Goal: Find specific page/section: Find specific page/section

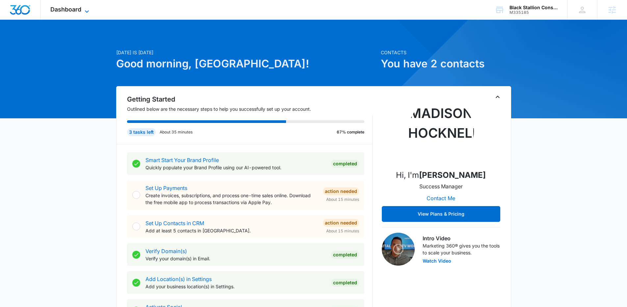
click at [70, 10] on span "Dashboard" at bounding box center [65, 9] width 31 height 7
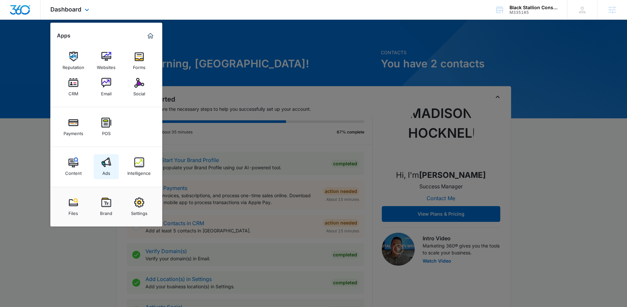
click at [107, 171] on div "Ads" at bounding box center [106, 172] width 8 height 9
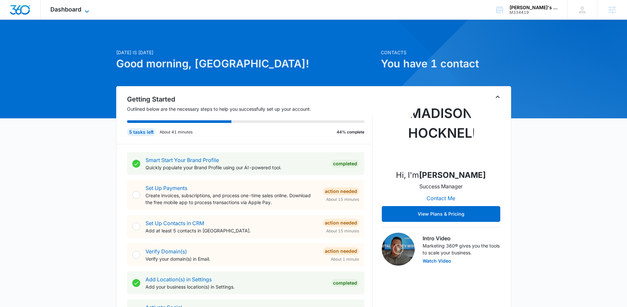
click at [75, 10] on span "Dashboard" at bounding box center [65, 9] width 31 height 7
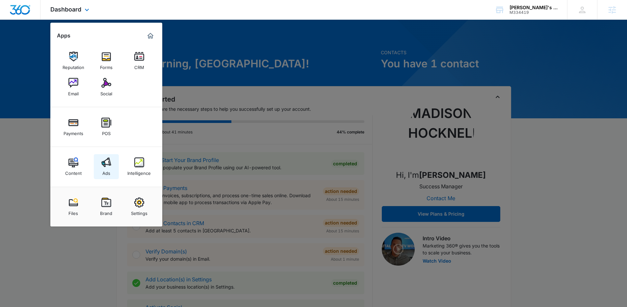
click at [100, 161] on link "Ads" at bounding box center [106, 166] width 25 height 25
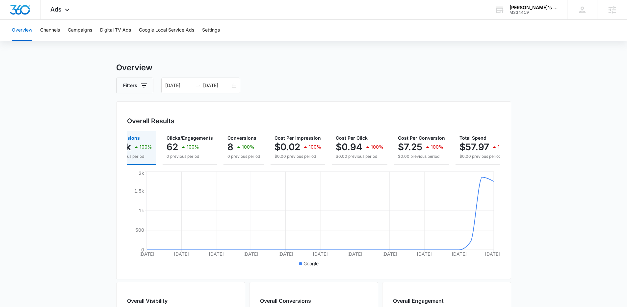
scroll to position [0, 35]
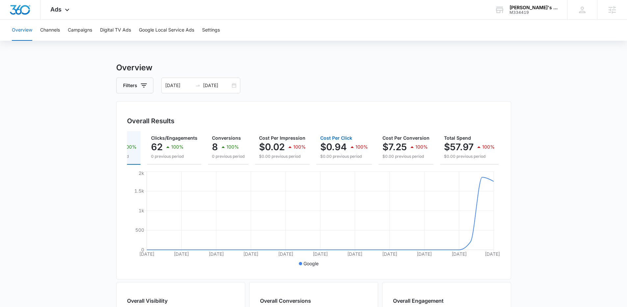
drag, startPoint x: 361, startPoint y: 165, endPoint x: 319, endPoint y: 163, distance: 42.2
click at [319, 163] on button "Cost Per Click $0.94 100% $0.00 previous period" at bounding box center [344, 148] width 56 height 34
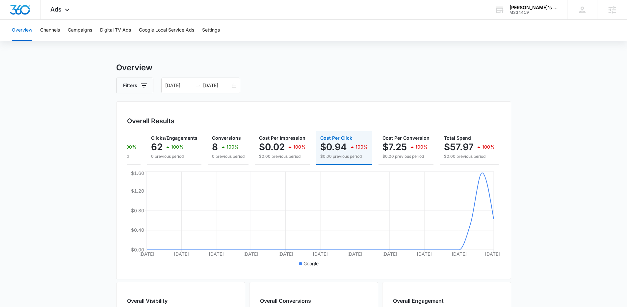
scroll to position [0, 0]
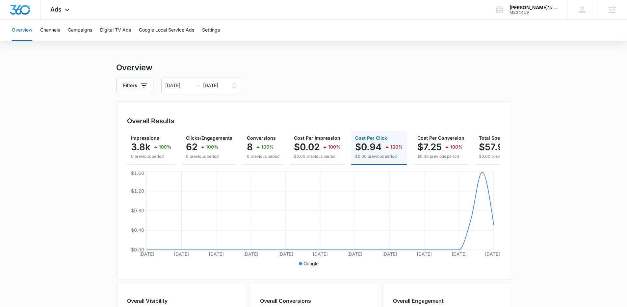
click at [36, 33] on div "Overview Channels Campaigns Digital TV Ads Google Local Service Ads Settings" at bounding box center [313, 30] width 611 height 21
click at [50, 32] on button "Channels" at bounding box center [50, 30] width 20 height 21
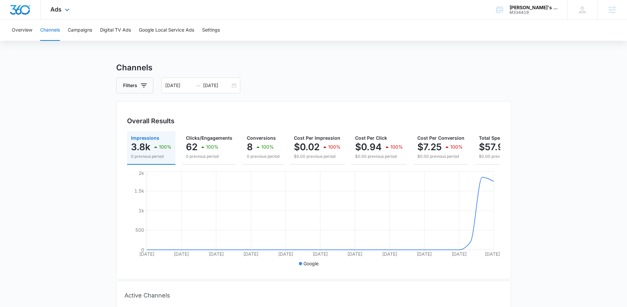
click at [71, 8] on div "Ads Apps Reputation Forms CRM Email Social Payments POS Content Ads Intelligenc…" at bounding box center [60, 9] width 40 height 19
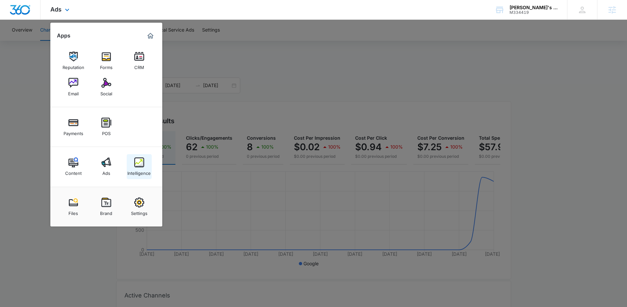
click at [144, 165] on link "Intelligence" at bounding box center [139, 166] width 25 height 25
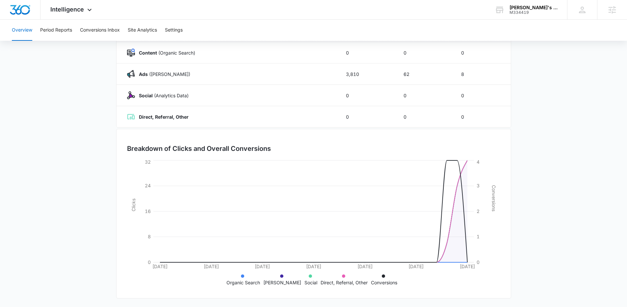
scroll to position [100, 0]
click at [98, 30] on button "Conversions Inbox" at bounding box center [100, 30] width 40 height 21
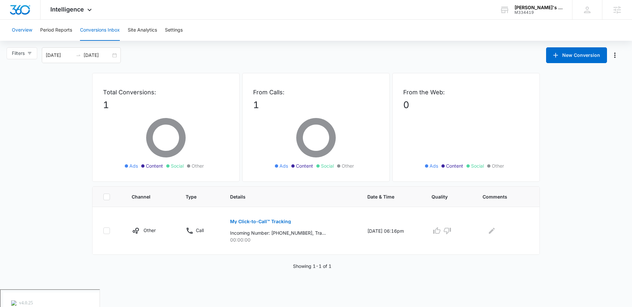
click at [25, 27] on button "Overview" at bounding box center [22, 30] width 20 height 21
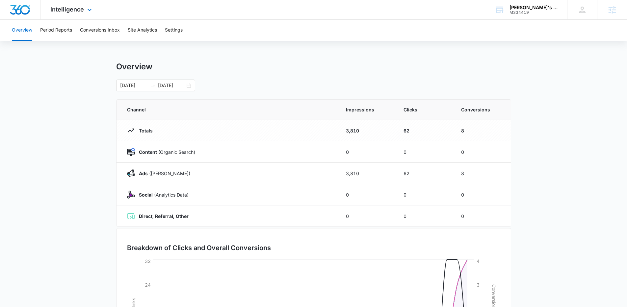
click at [85, 9] on div "Intelligence Apps Reputation Forms CRM Email Social Payments POS Content Ads In…" at bounding box center [71, 9] width 63 height 19
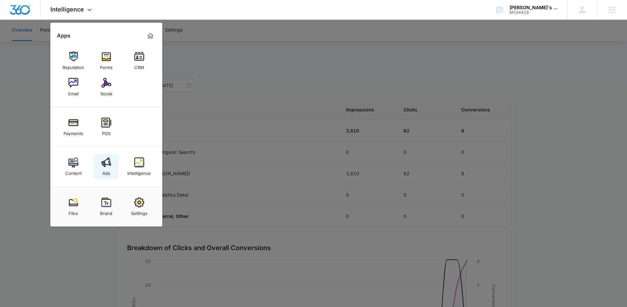
click at [106, 160] on img at bounding box center [106, 163] width 10 height 10
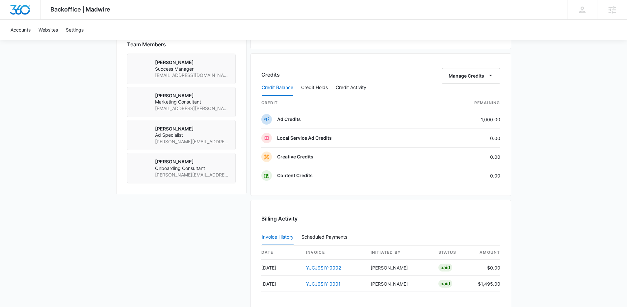
scroll to position [538, 0]
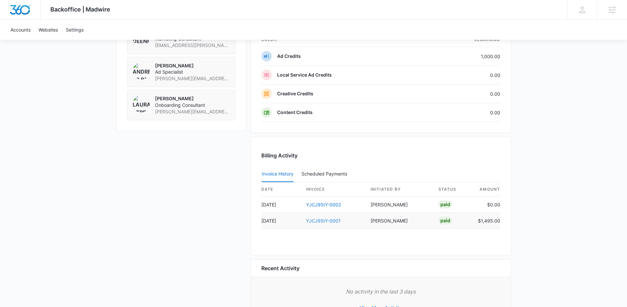
click at [327, 220] on link "YJCJ9SIY-0001" at bounding box center [323, 221] width 35 height 6
